Goal: Task Accomplishment & Management: Use online tool/utility

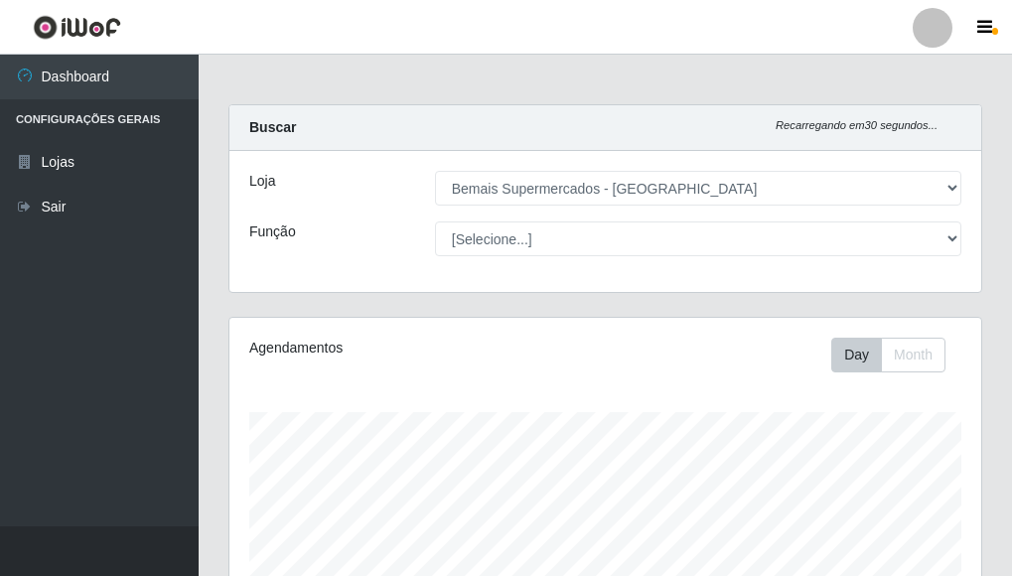
select select "249"
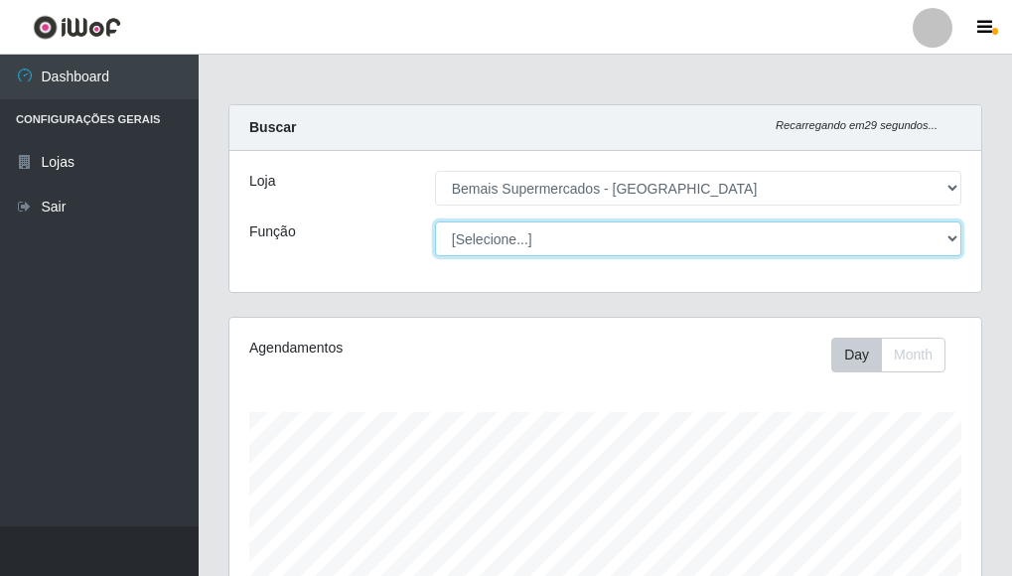
click at [498, 229] on select "[Selecione...] ASG ASG + ASG ++ Auxiliar de Depósito Auxiliar de Depósito + Aux…" at bounding box center [698, 238] width 526 height 35
click at [435, 221] on select "[Selecione...] ASG ASG + ASG ++ Auxiliar de Depósito Auxiliar de Depósito + Aux…" at bounding box center [698, 238] width 526 height 35
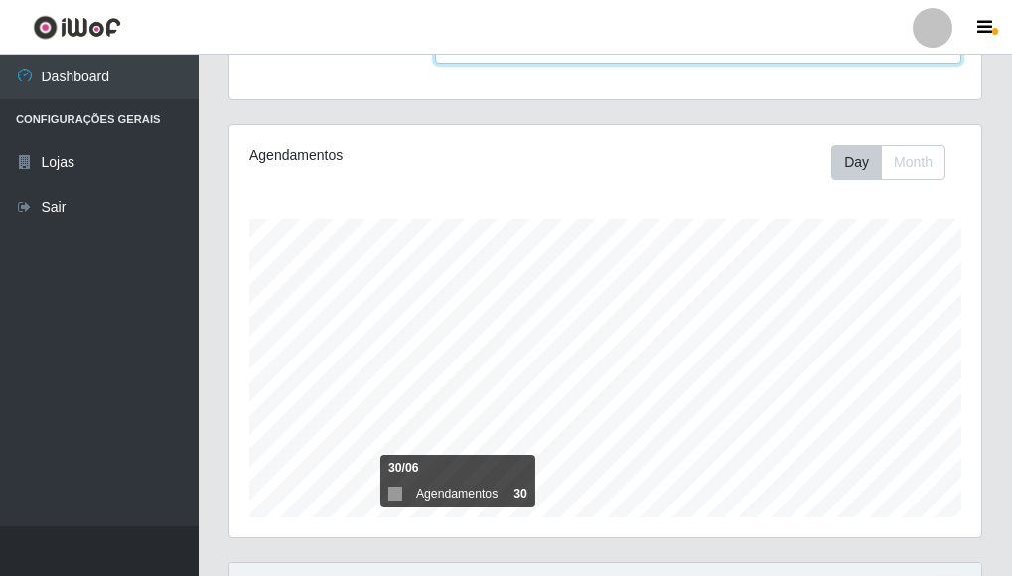
scroll to position [389, 0]
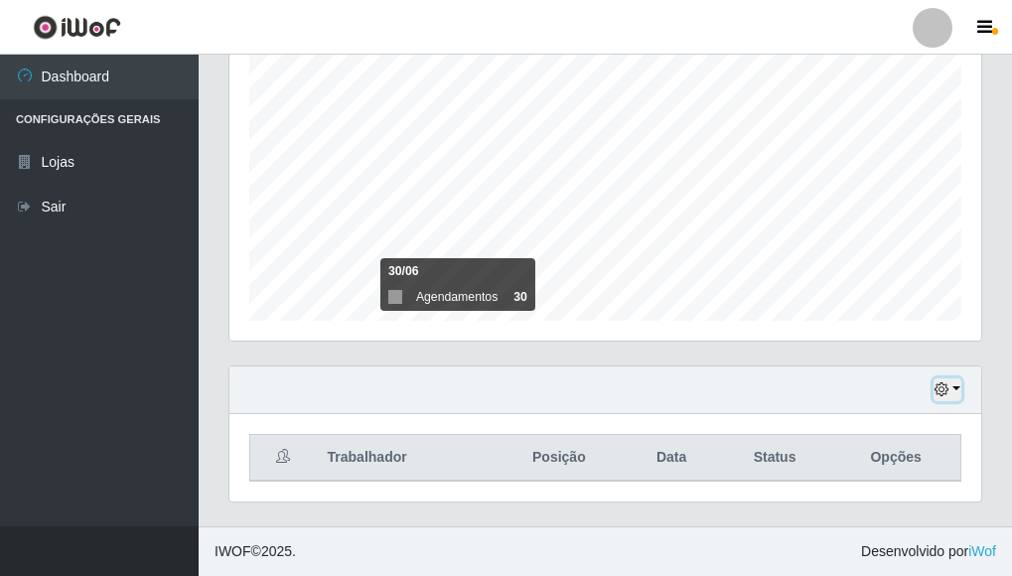
click at [955, 390] on button "button" at bounding box center [948, 389] width 28 height 23
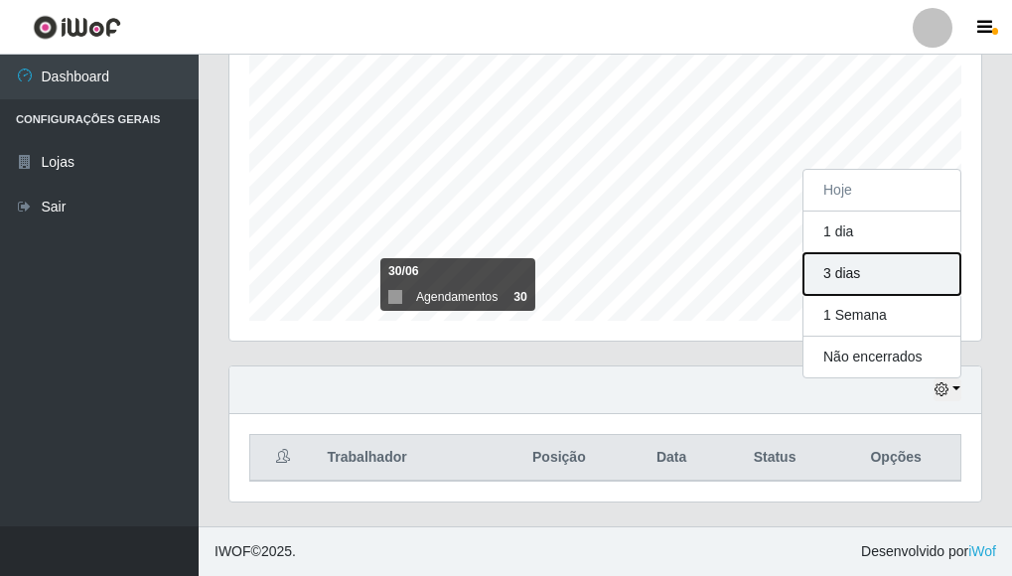
click at [835, 271] on button "3 dias" at bounding box center [881, 274] width 157 height 42
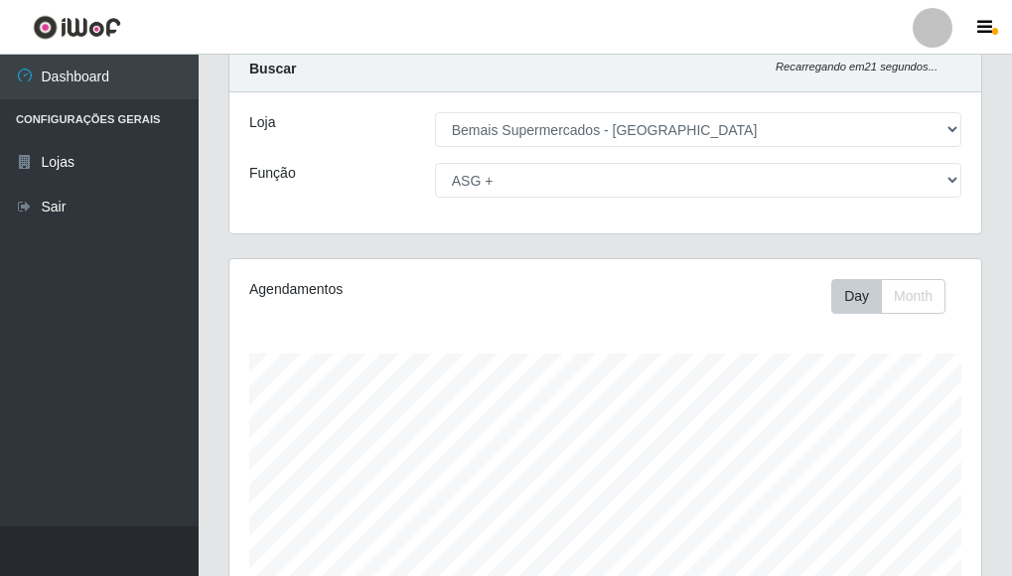
scroll to position [0, 0]
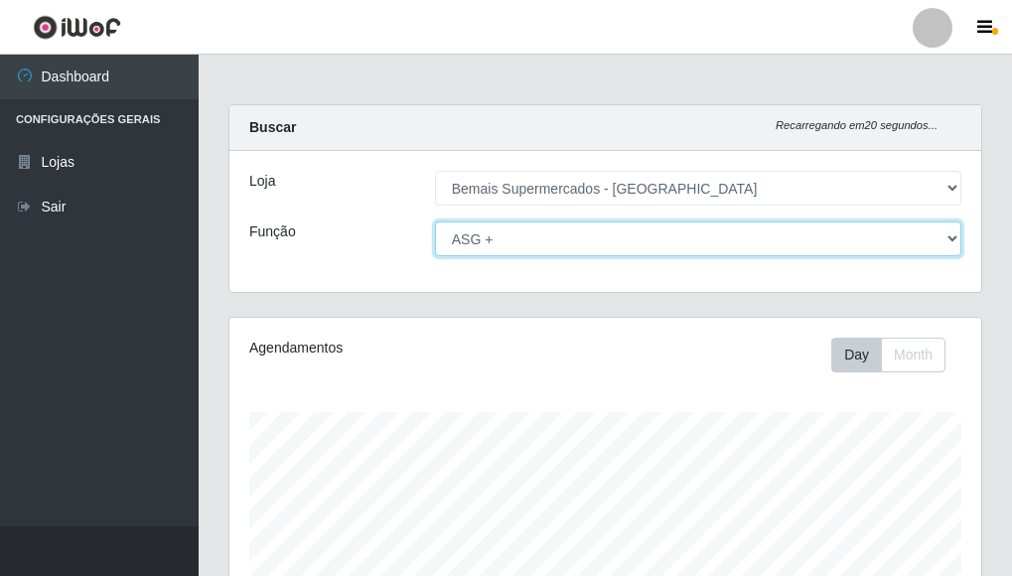
click at [626, 244] on select "[Selecione...] ASG ASG + ASG ++ Auxiliar de Depósito Auxiliar de Depósito + Aux…" at bounding box center [698, 238] width 526 height 35
select select "[Selecione...]"
click at [435, 221] on select "[Selecione...] ASG ASG + ASG ++ Auxiliar de Depósito Auxiliar de Depósito + Aux…" at bounding box center [698, 238] width 526 height 35
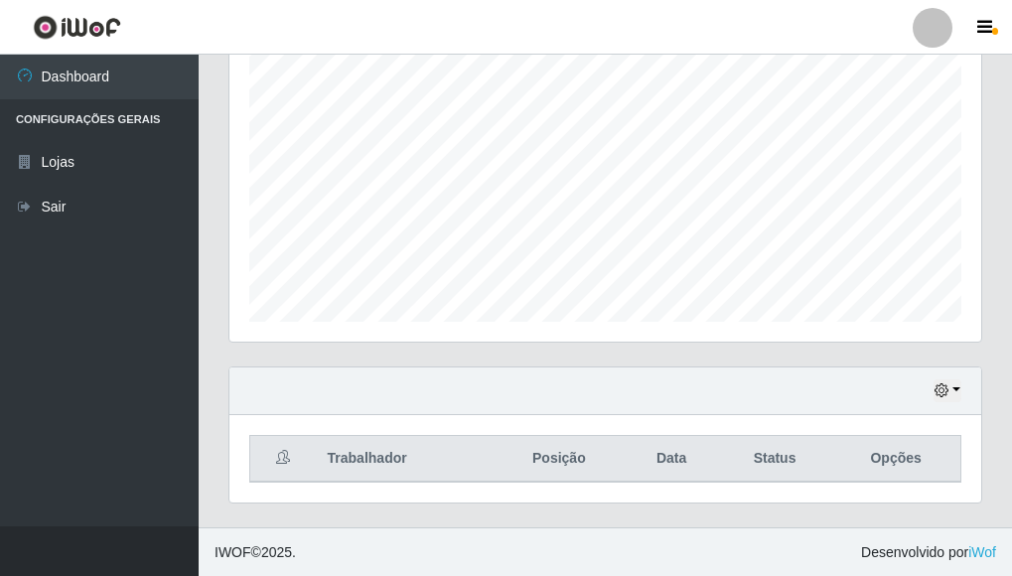
scroll to position [389, 0]
click at [950, 393] on button "button" at bounding box center [948, 389] width 28 height 23
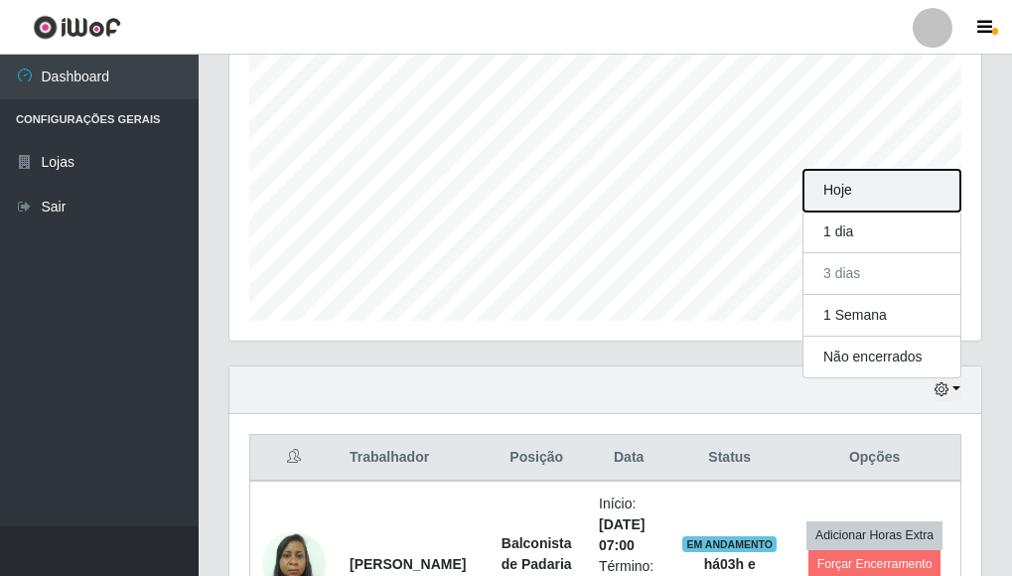
click at [845, 206] on button "Hoje" at bounding box center [881, 191] width 157 height 42
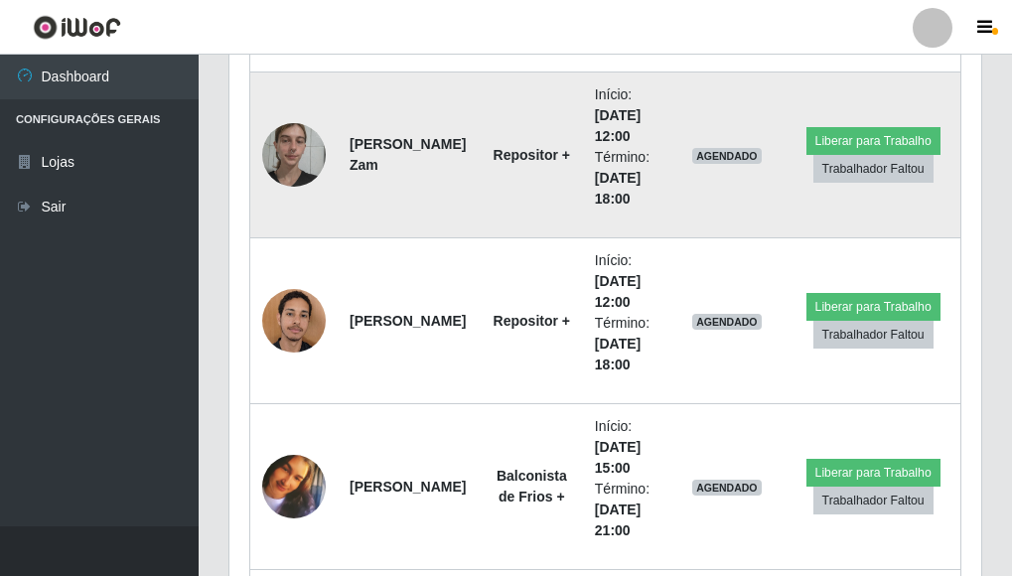
scroll to position [1780, 0]
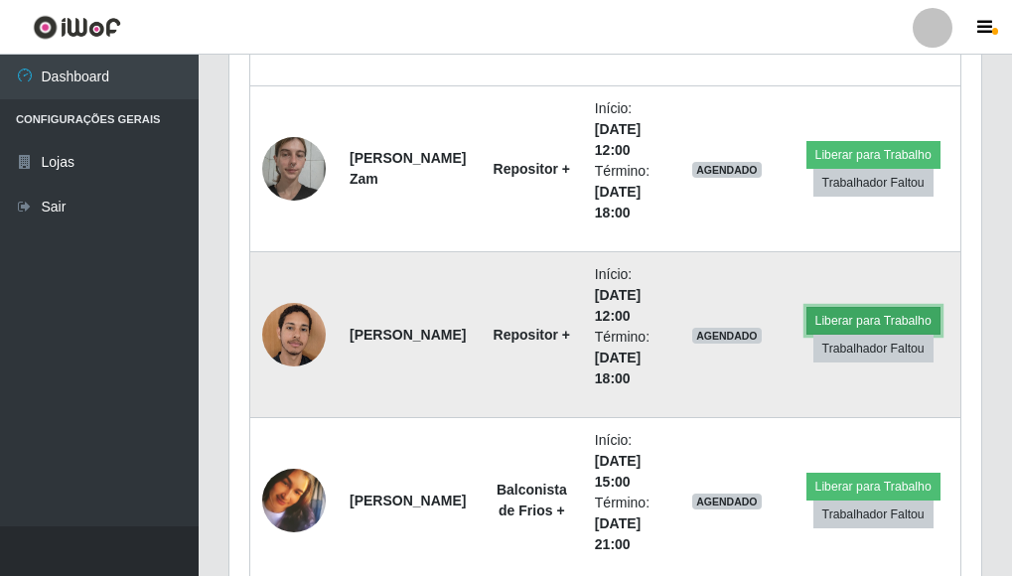
click at [864, 312] on button "Liberar para Trabalho" at bounding box center [873, 321] width 134 height 28
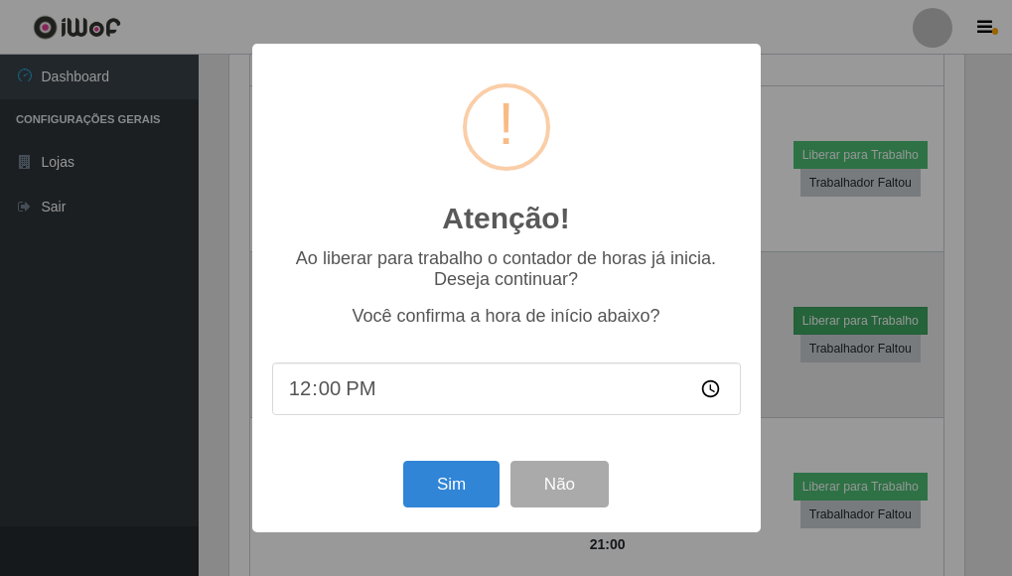
scroll to position [412, 740]
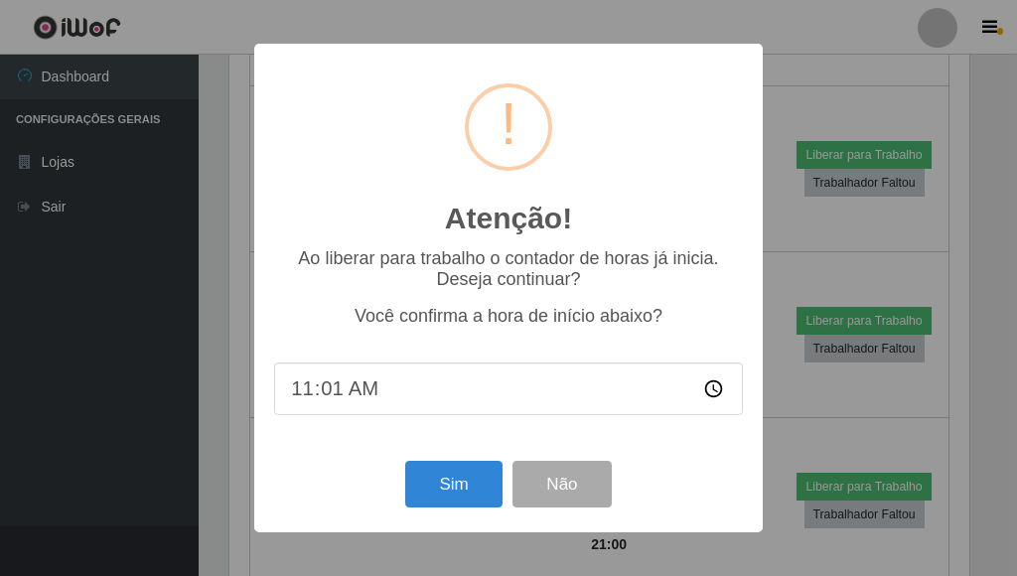
type input "11:15"
click at [861, 288] on div "Atenção! × Ao liberar para trabalho o contador de horas já inicia. Deseja conti…" at bounding box center [508, 288] width 1017 height 576
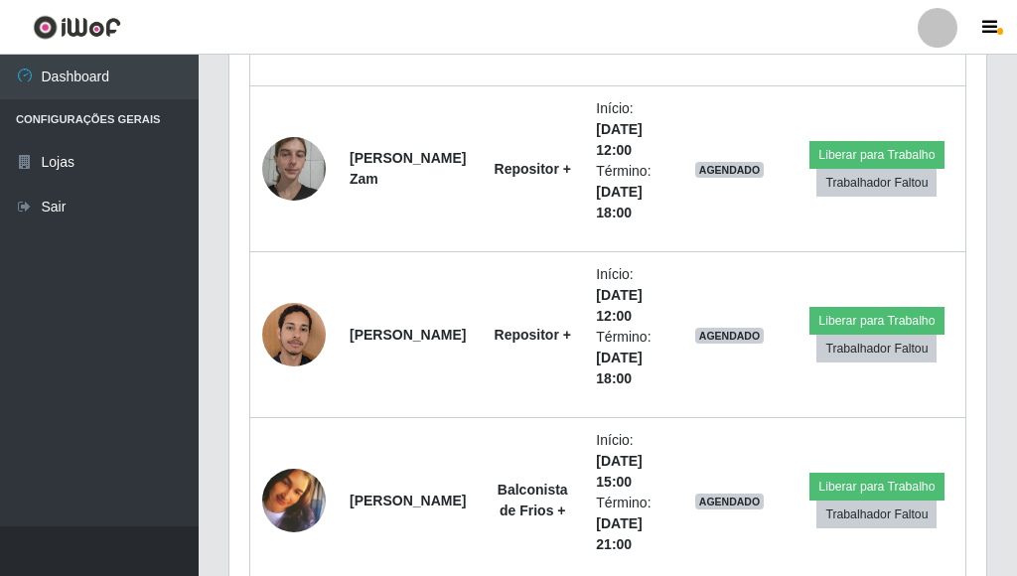
scroll to position [412, 752]
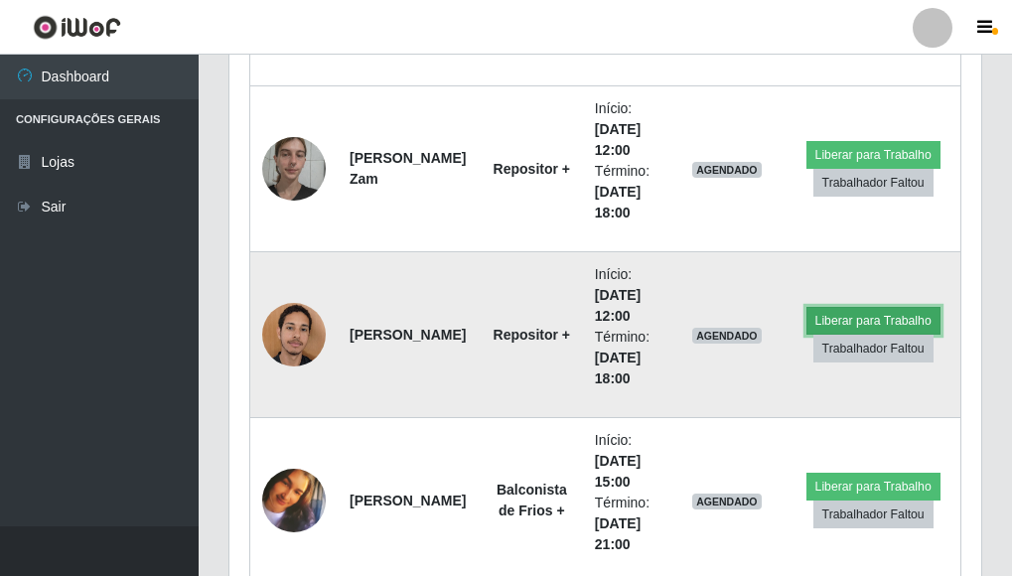
click at [859, 317] on button "Liberar para Trabalho" at bounding box center [873, 321] width 134 height 28
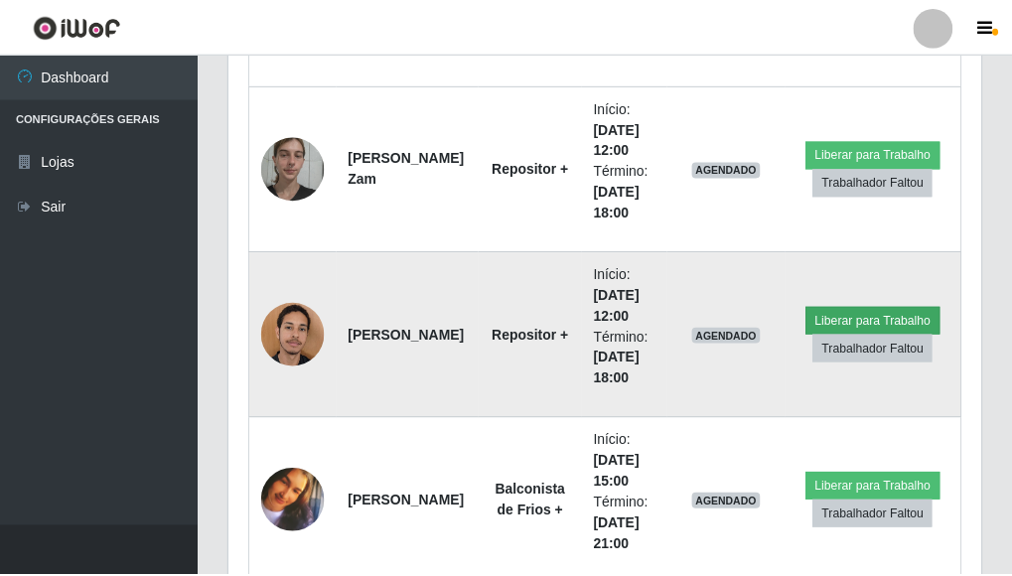
scroll to position [412, 740]
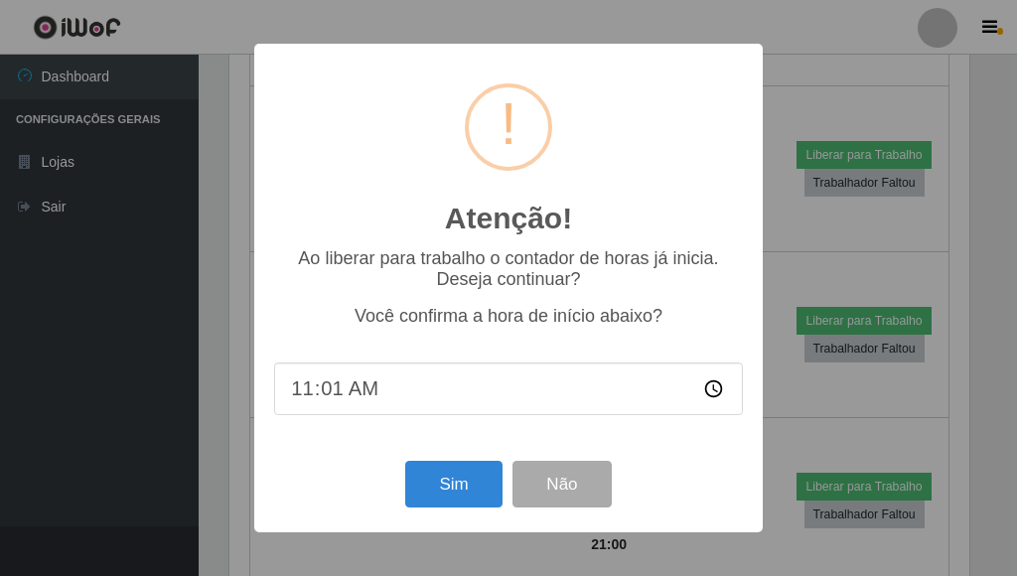
type input "11:15"
click at [452, 487] on button "Sim" at bounding box center [453, 484] width 96 height 47
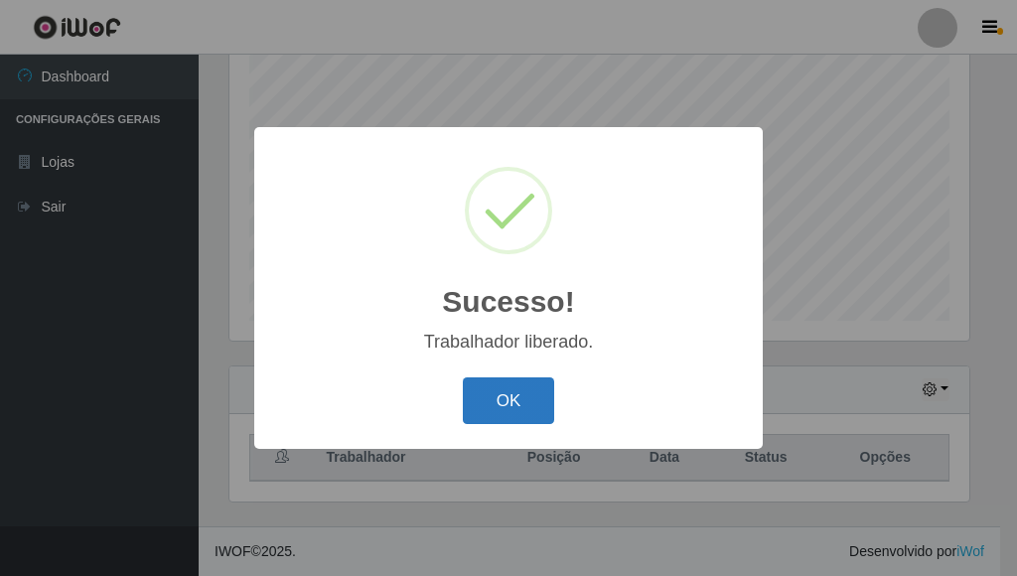
click at [503, 395] on button "OK" at bounding box center [509, 400] width 92 height 47
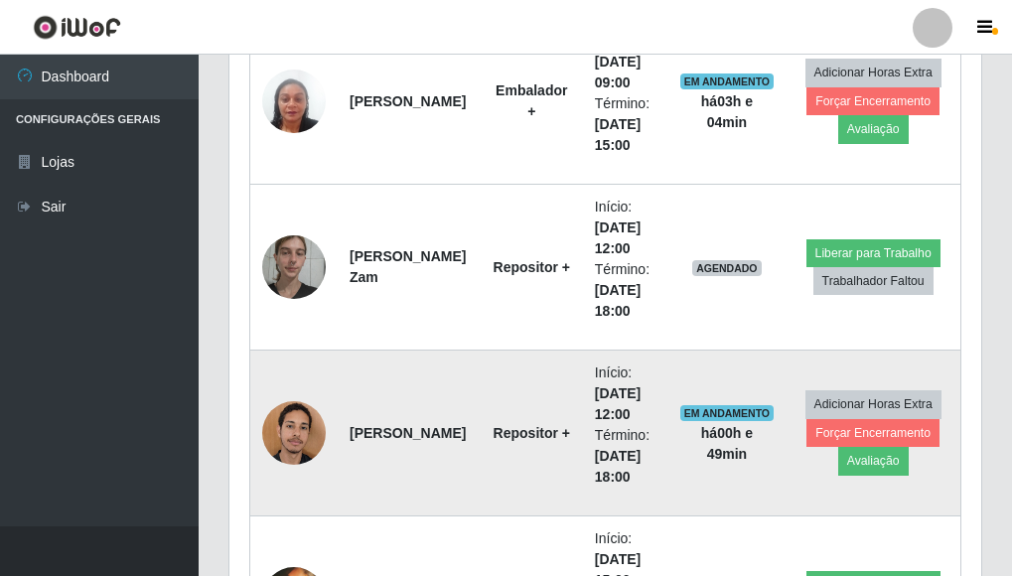
scroll to position [1680, 0]
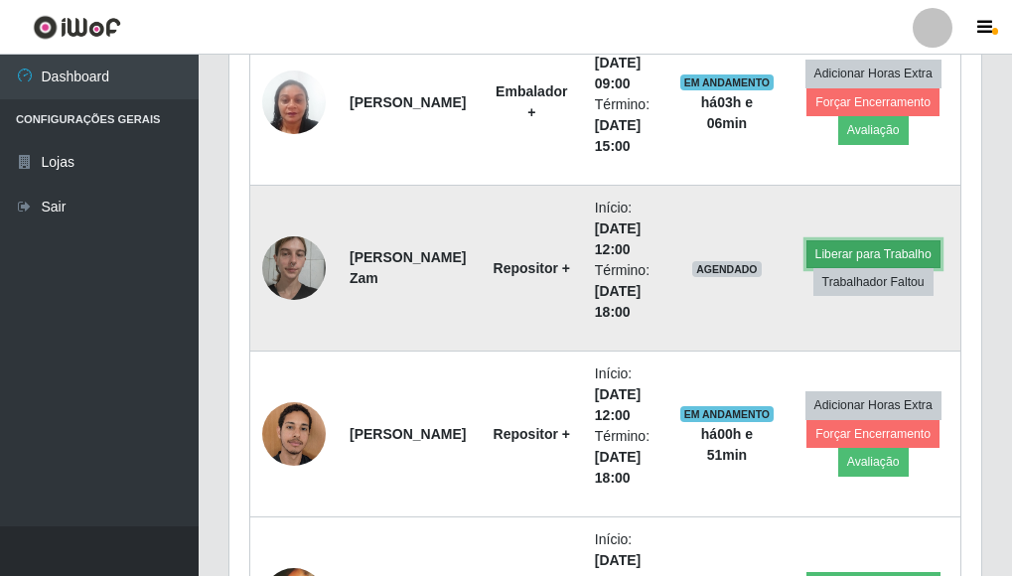
click at [863, 248] on button "Liberar para Trabalho" at bounding box center [873, 254] width 134 height 28
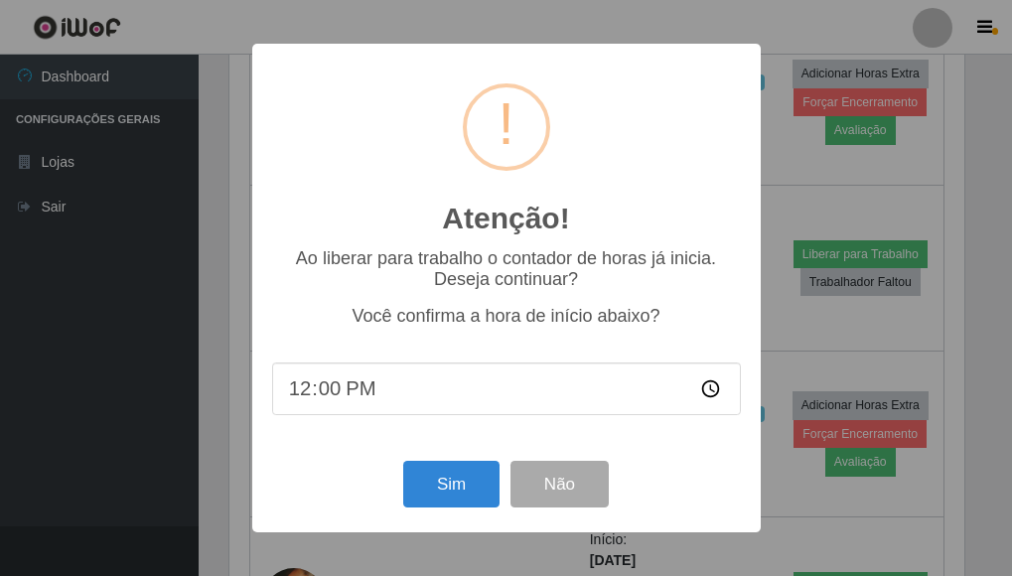
scroll to position [412, 740]
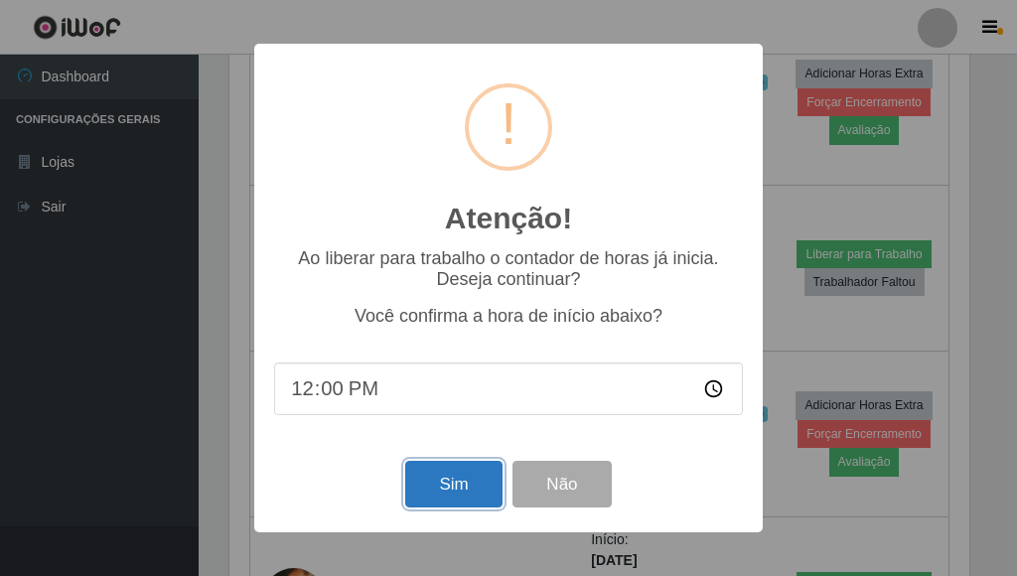
click at [442, 489] on button "Sim" at bounding box center [453, 484] width 96 height 47
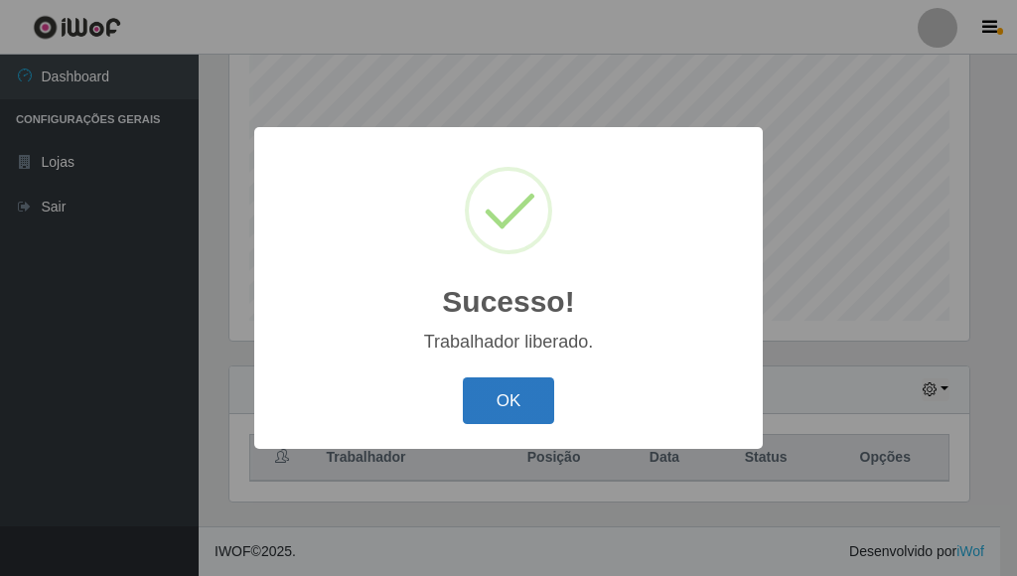
click at [534, 396] on button "OK" at bounding box center [509, 400] width 92 height 47
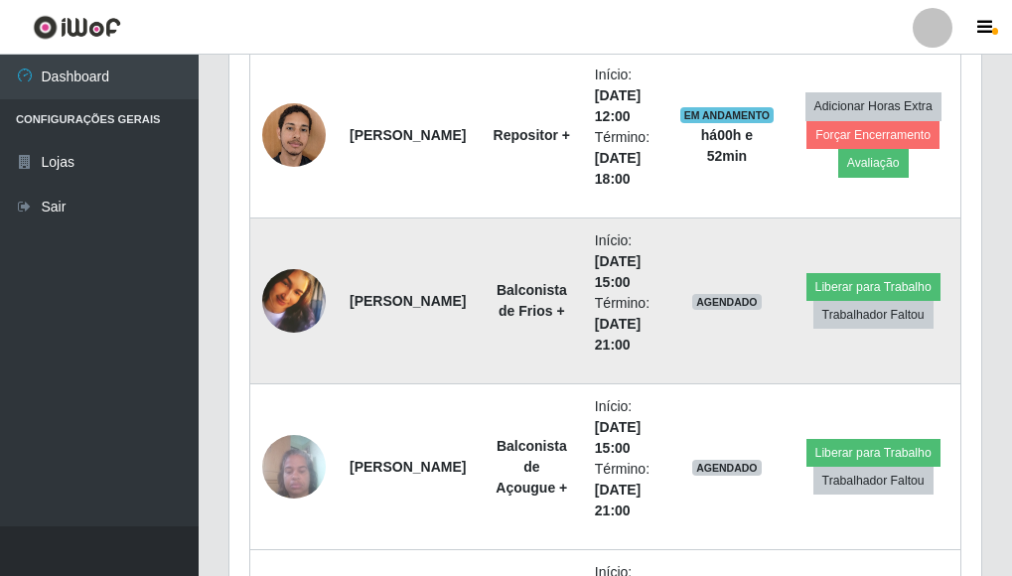
scroll to position [1978, 0]
